Goal: Task Accomplishment & Management: Use online tool/utility

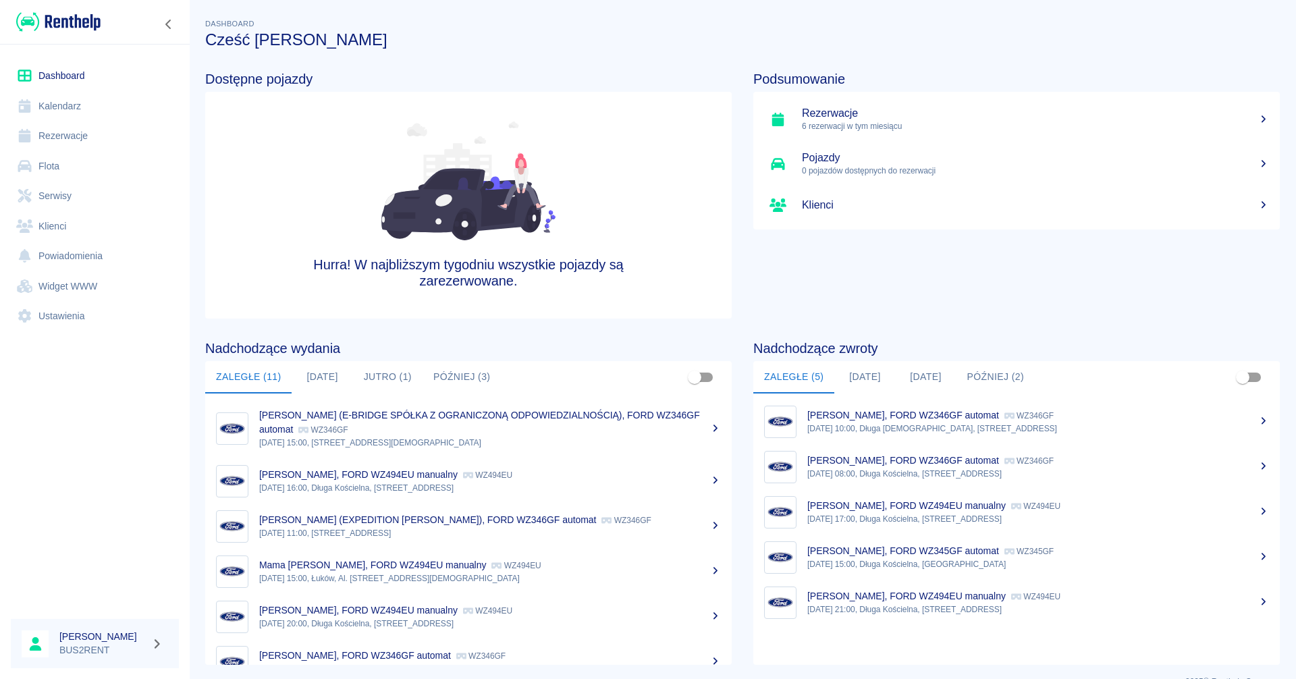
click at [67, 103] on link "Kalendarz" at bounding box center [95, 106] width 168 height 30
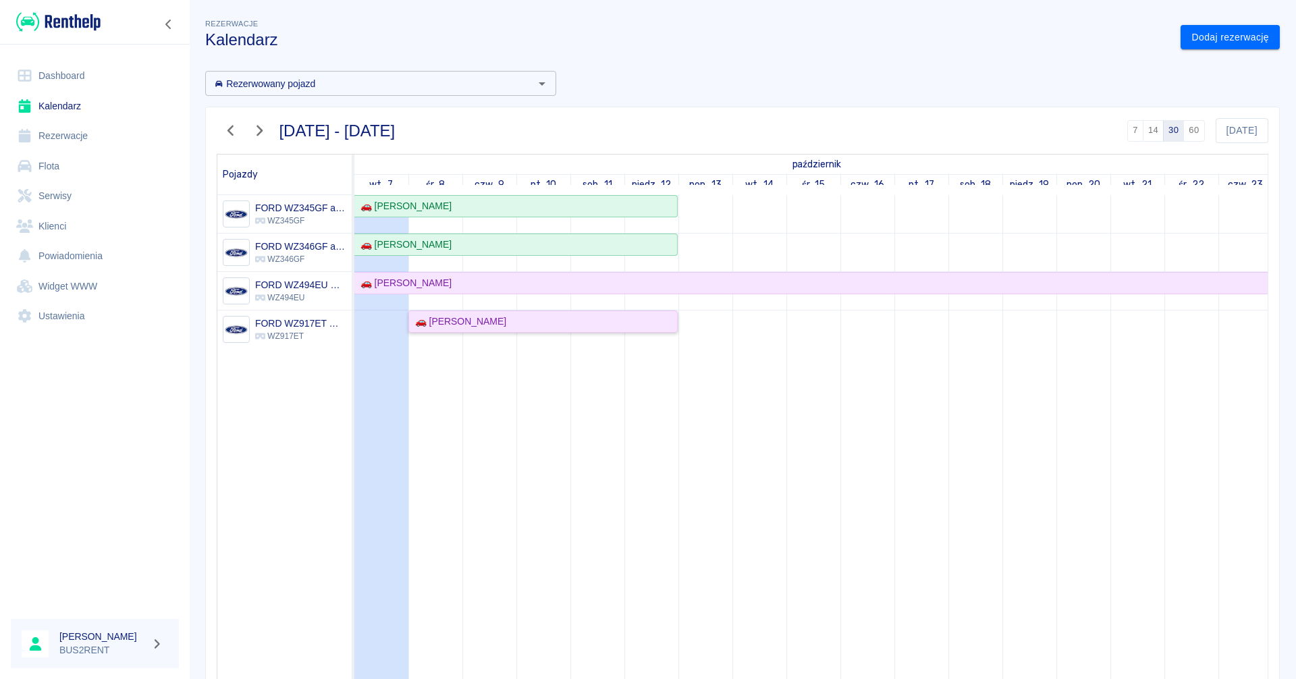
click at [496, 322] on div "🚗 [PERSON_NAME]" at bounding box center [543, 322] width 267 height 14
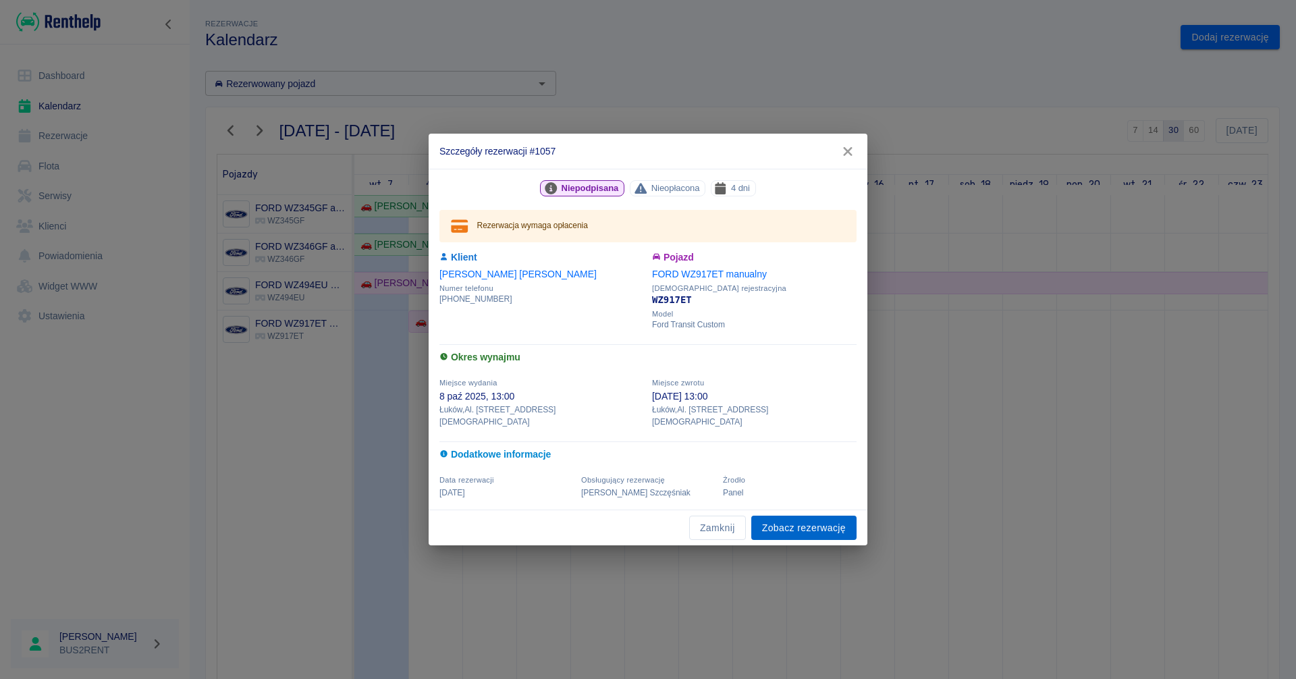
click at [799, 522] on link "Zobacz rezerwację" at bounding box center [803, 528] width 105 height 25
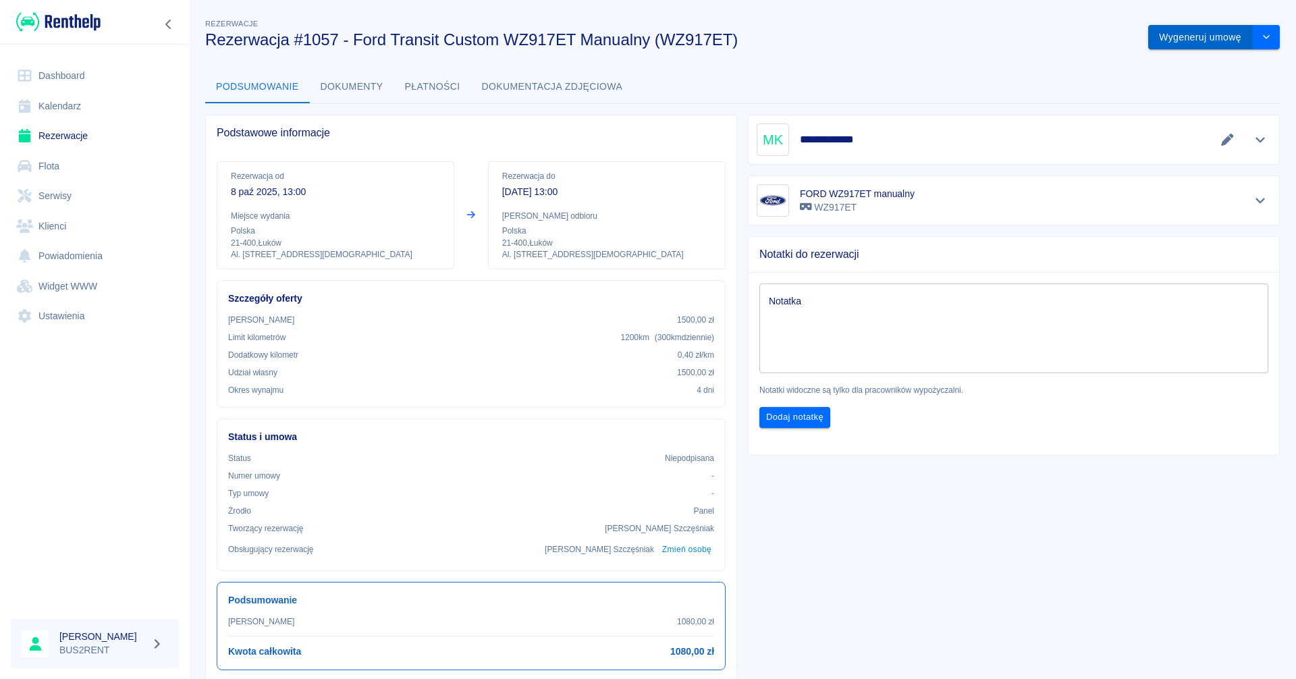
click at [1203, 32] on button "Wygeneruj umowę" at bounding box center [1200, 37] width 105 height 25
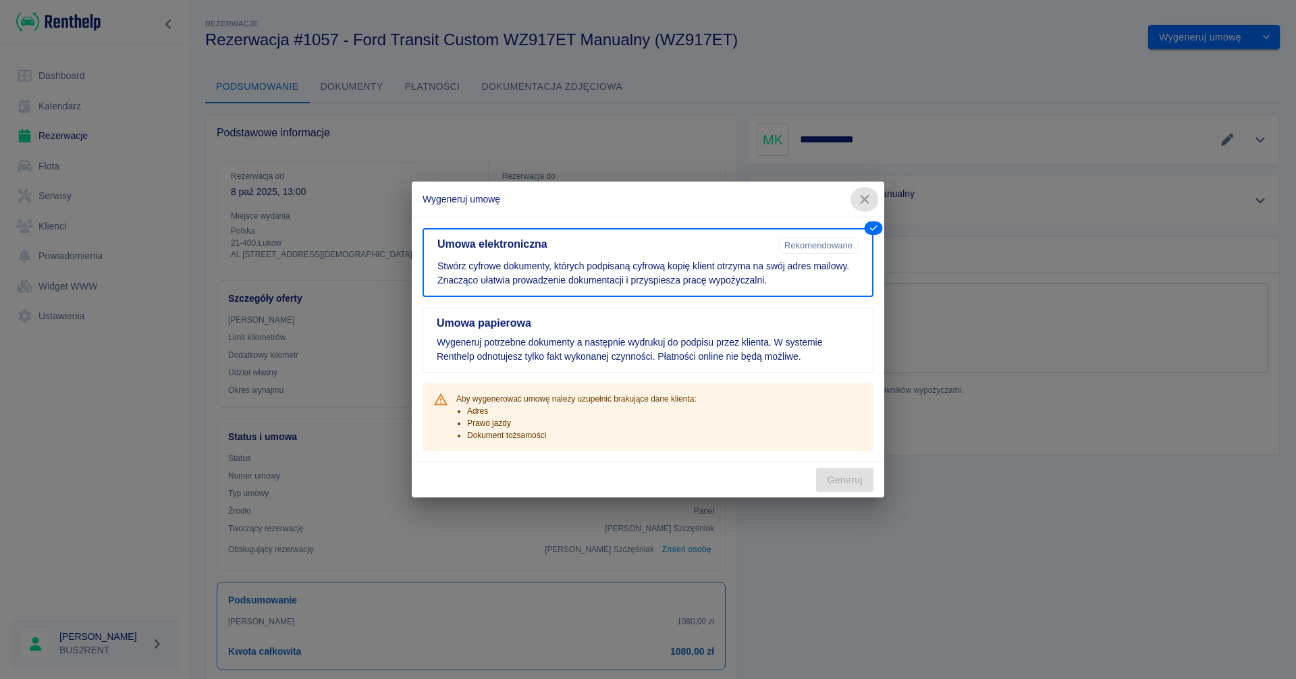
click at [867, 199] on icon "button" at bounding box center [865, 199] width 18 height 14
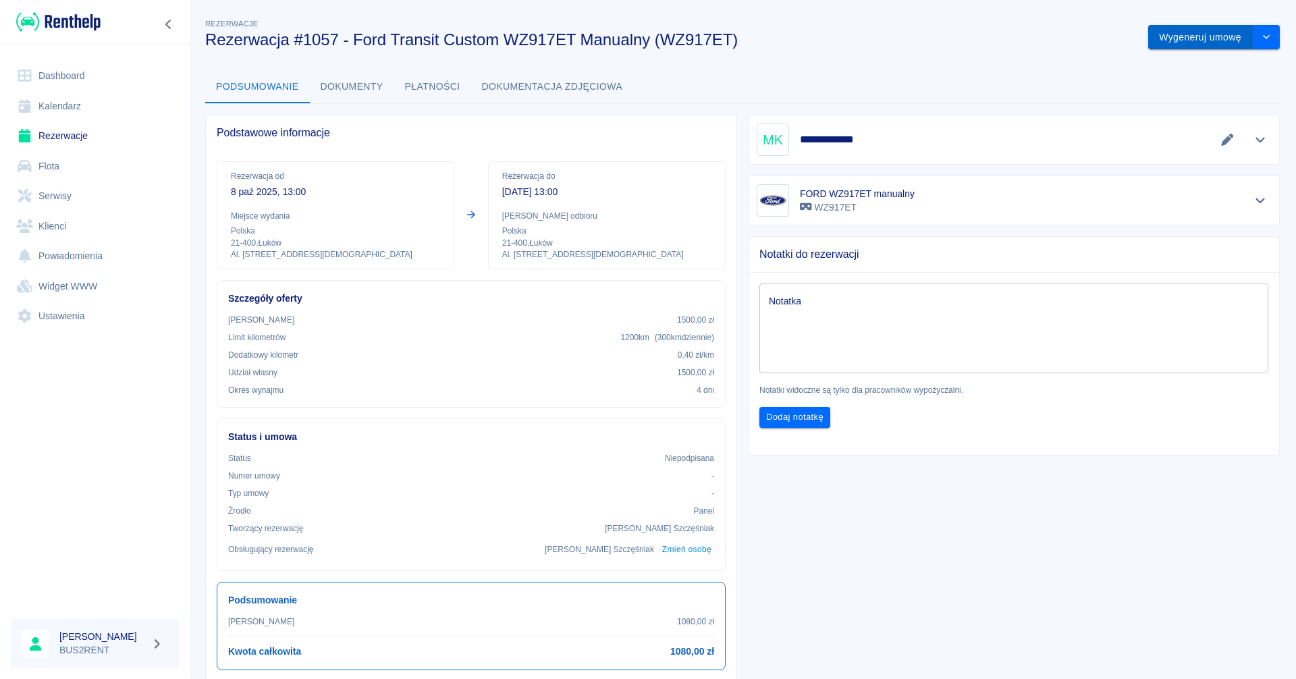
click at [1197, 32] on button "Wygeneruj umowę" at bounding box center [1200, 37] width 105 height 25
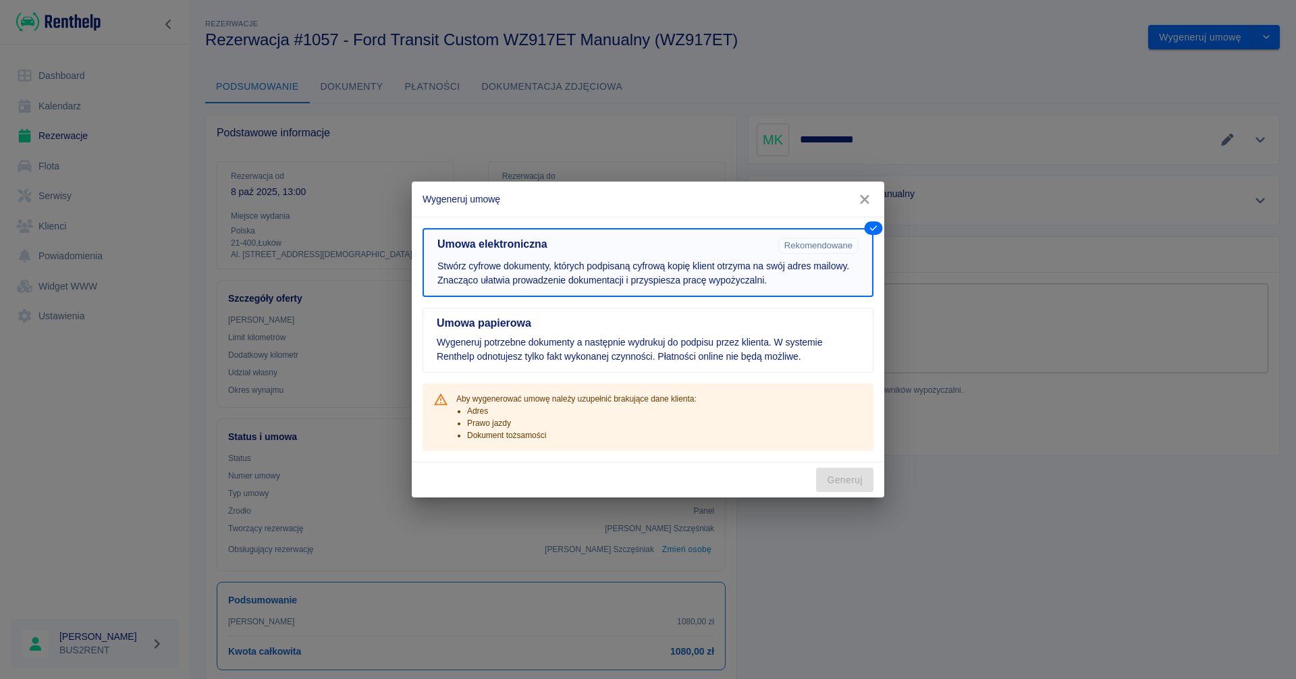
click at [713, 291] on button "Umowa elektroniczna Rekomendowane Stwórz cyfrowe dokumenty, których podpisaną c…" at bounding box center [648, 262] width 451 height 69
click at [704, 260] on p "Stwórz cyfrowe dokumenty, których podpisaną cyfrową kopię klient otrzyma na swó…" at bounding box center [647, 273] width 421 height 28
click at [840, 258] on button "Umowa elektroniczna Rekomendowane Stwórz cyfrowe dokumenty, których podpisaną c…" at bounding box center [648, 262] width 451 height 69
click at [870, 198] on icon "button" at bounding box center [865, 199] width 18 height 14
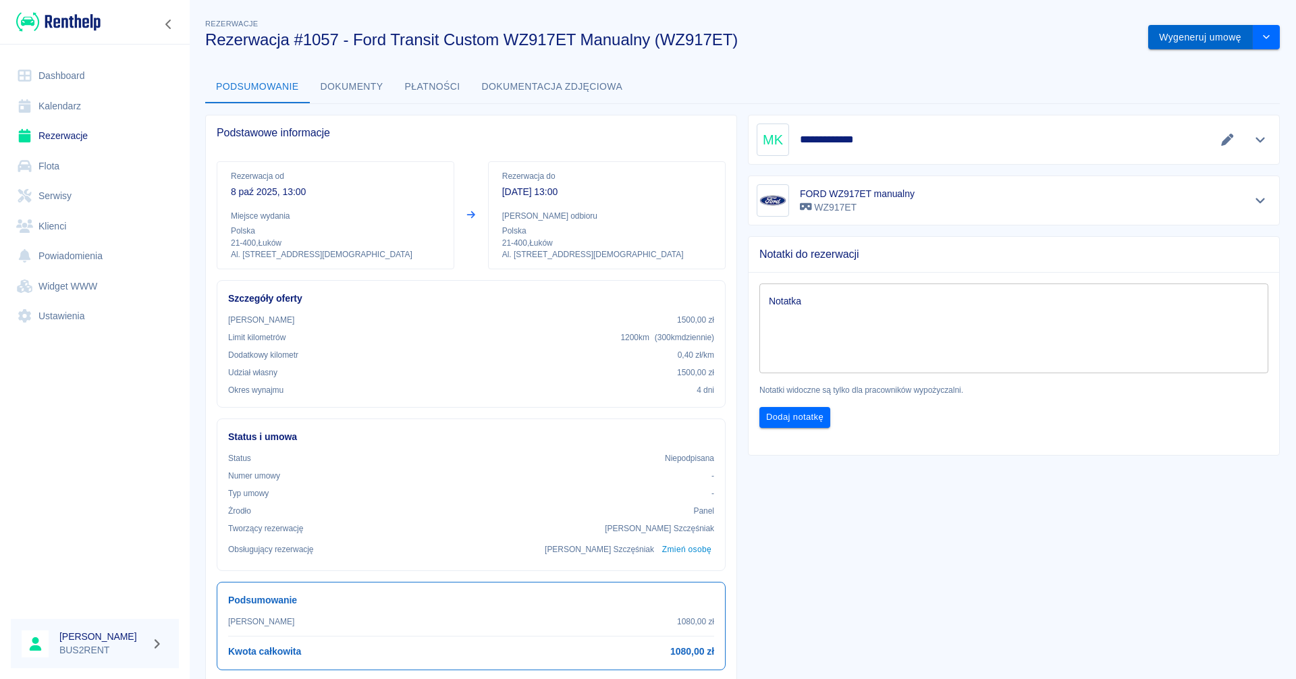
click at [1193, 34] on button "Wygeneruj umowę" at bounding box center [1200, 37] width 105 height 25
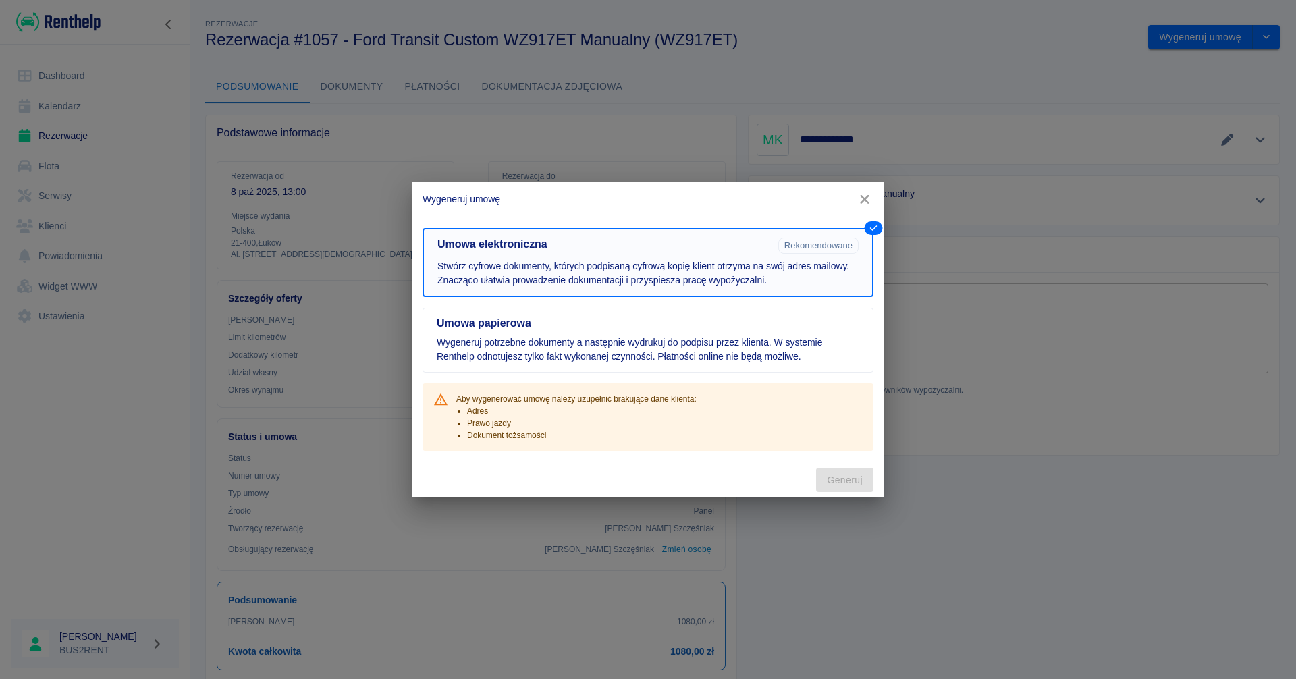
click at [570, 263] on p "Stwórz cyfrowe dokumenty, których podpisaną cyfrową kopię klient otrzyma na swó…" at bounding box center [647, 273] width 421 height 28
click at [867, 198] on icon "button" at bounding box center [865, 199] width 18 height 14
